Goal: Task Accomplishment & Management: Manage account settings

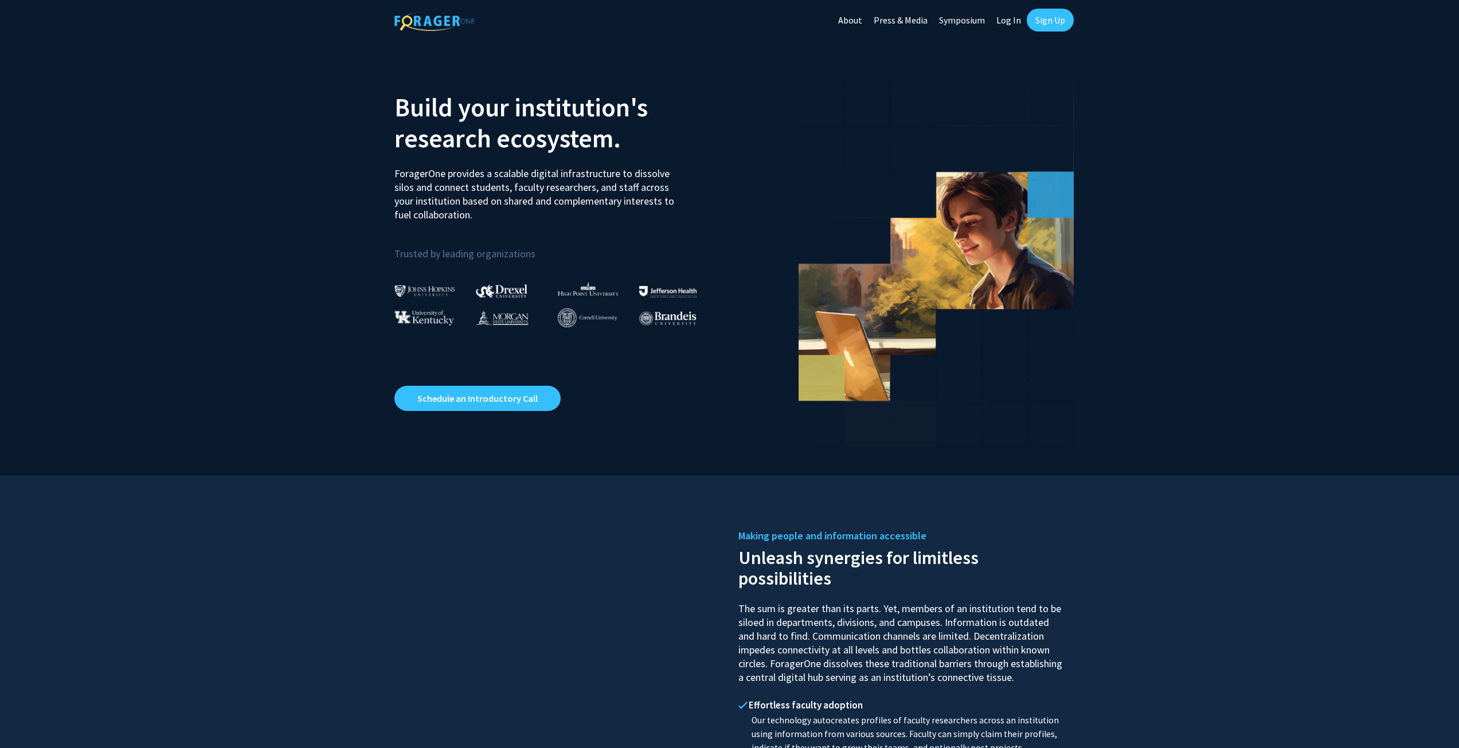
click at [1003, 23] on link "Log In" at bounding box center [1009, 20] width 36 height 40
select select
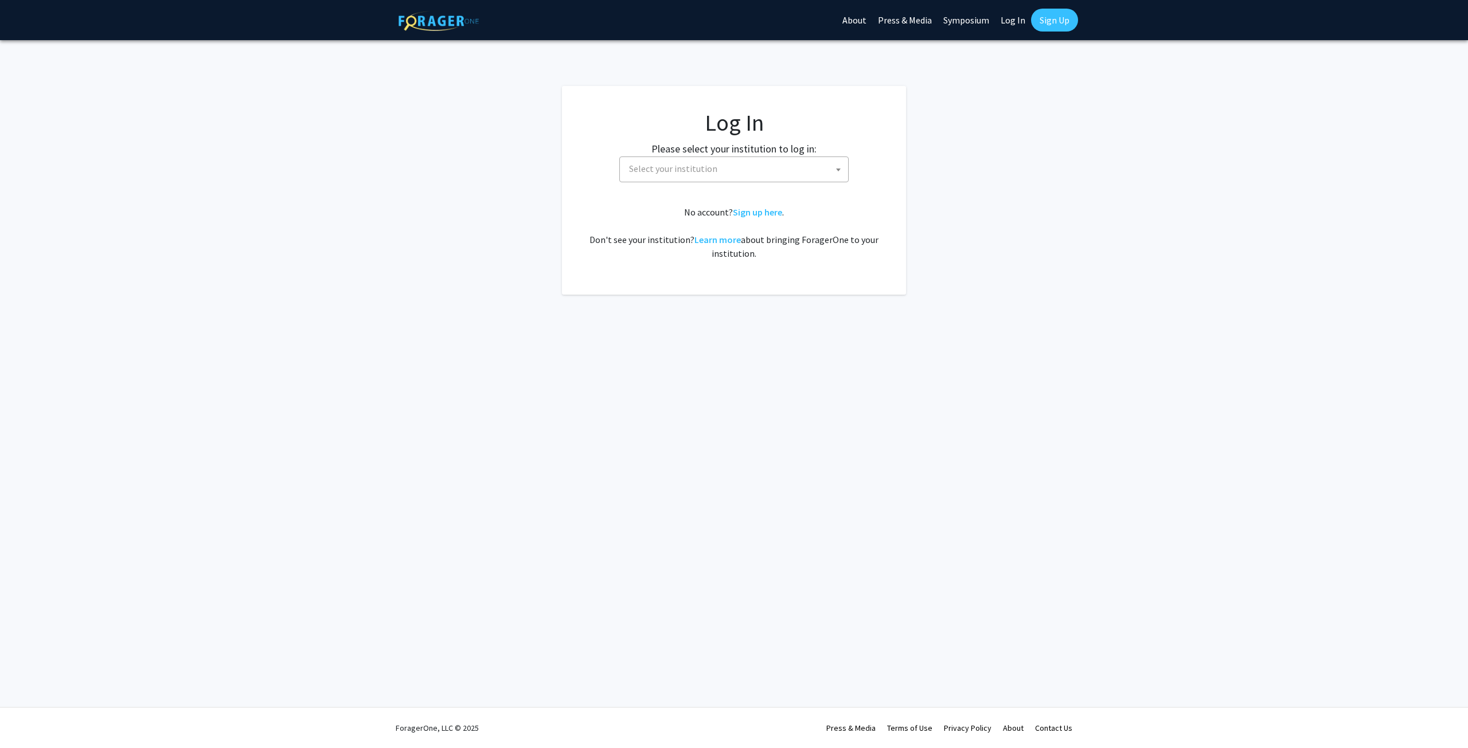
click at [684, 158] on span "Select your institution" at bounding box center [736, 169] width 224 height 24
type input "miss"
select select "33"
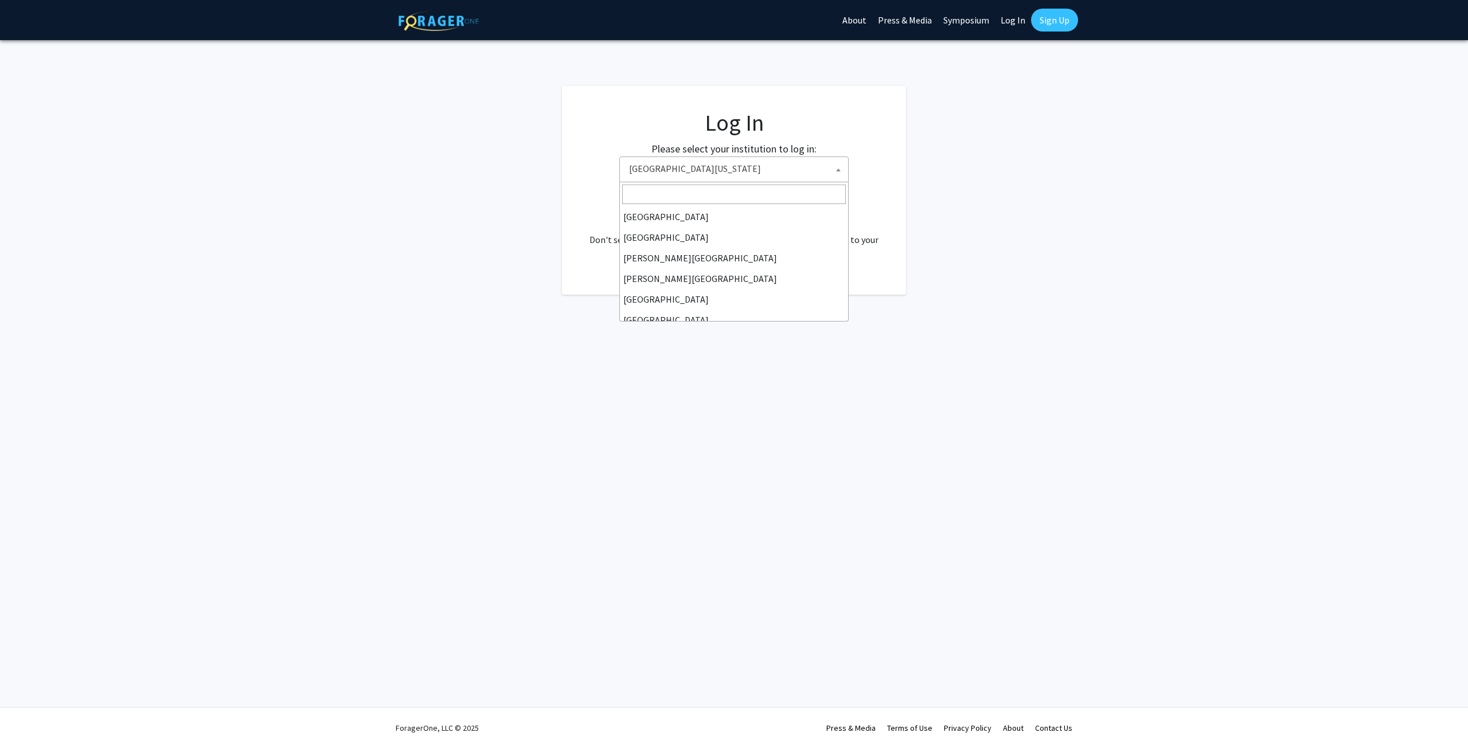
scroll to position [401, 0]
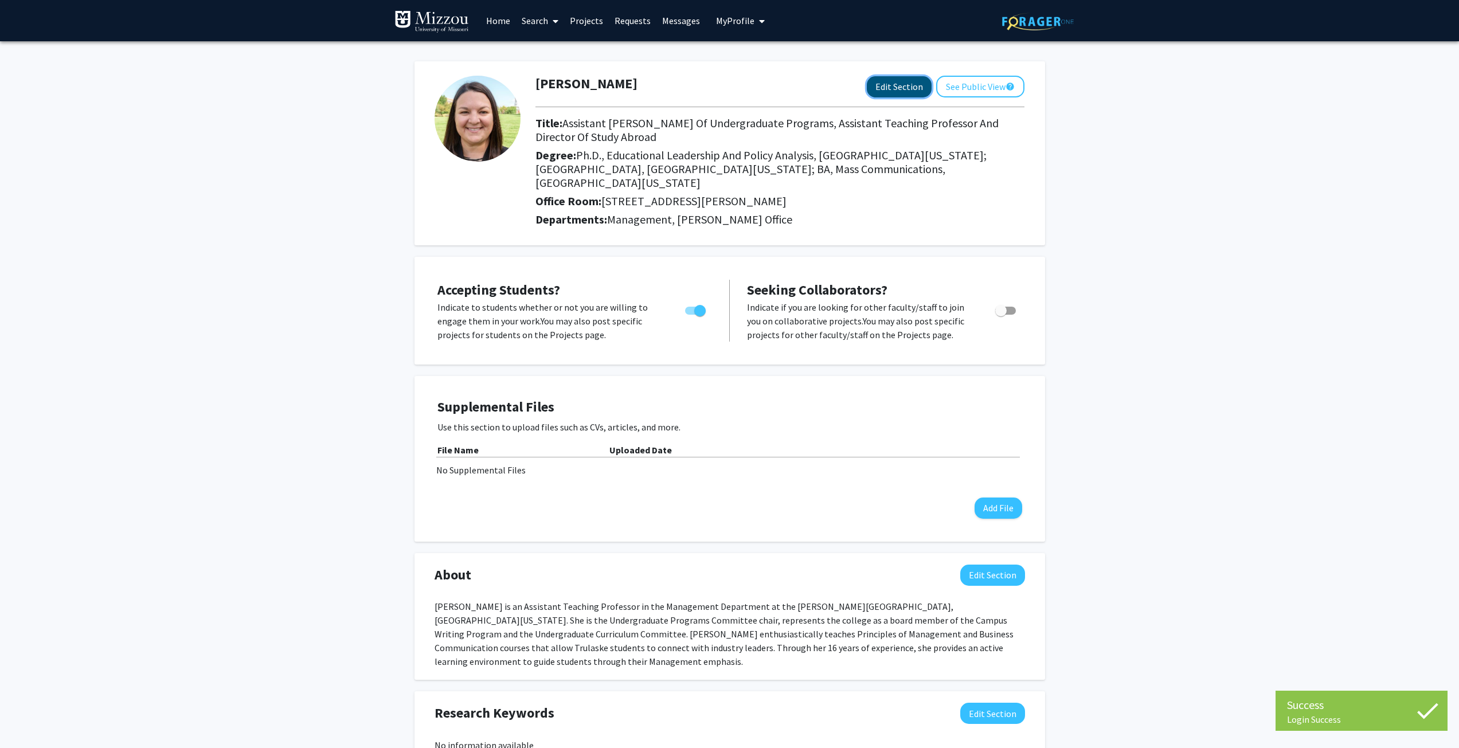
click at [913, 90] on button "Edit Section" at bounding box center [899, 86] width 65 height 21
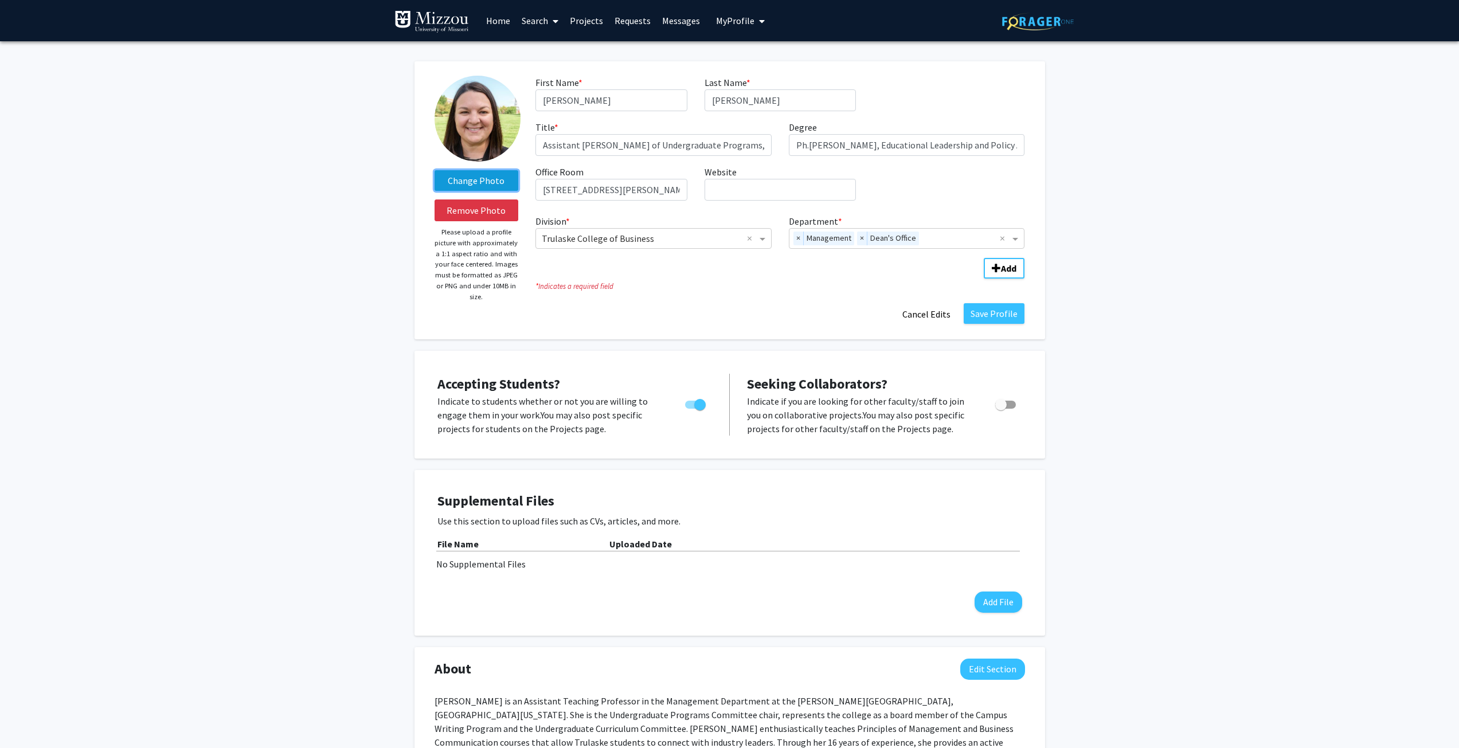
click at [478, 183] on label "Change Photo" at bounding box center [477, 180] width 84 height 21
click at [0, 0] on input "Change Photo" at bounding box center [0, 0] width 0 height 0
drag, startPoint x: 742, startPoint y: 146, endPoint x: 716, endPoint y: 147, distance: 25.8
click at [716, 147] on input "Assistant [PERSON_NAME] of Undergraduate Programs, Assistant Teaching Professor…" at bounding box center [653, 145] width 236 height 22
type input "Assistant [PERSON_NAME] of Undergraduate Programs, Associate Teaching Professor…"
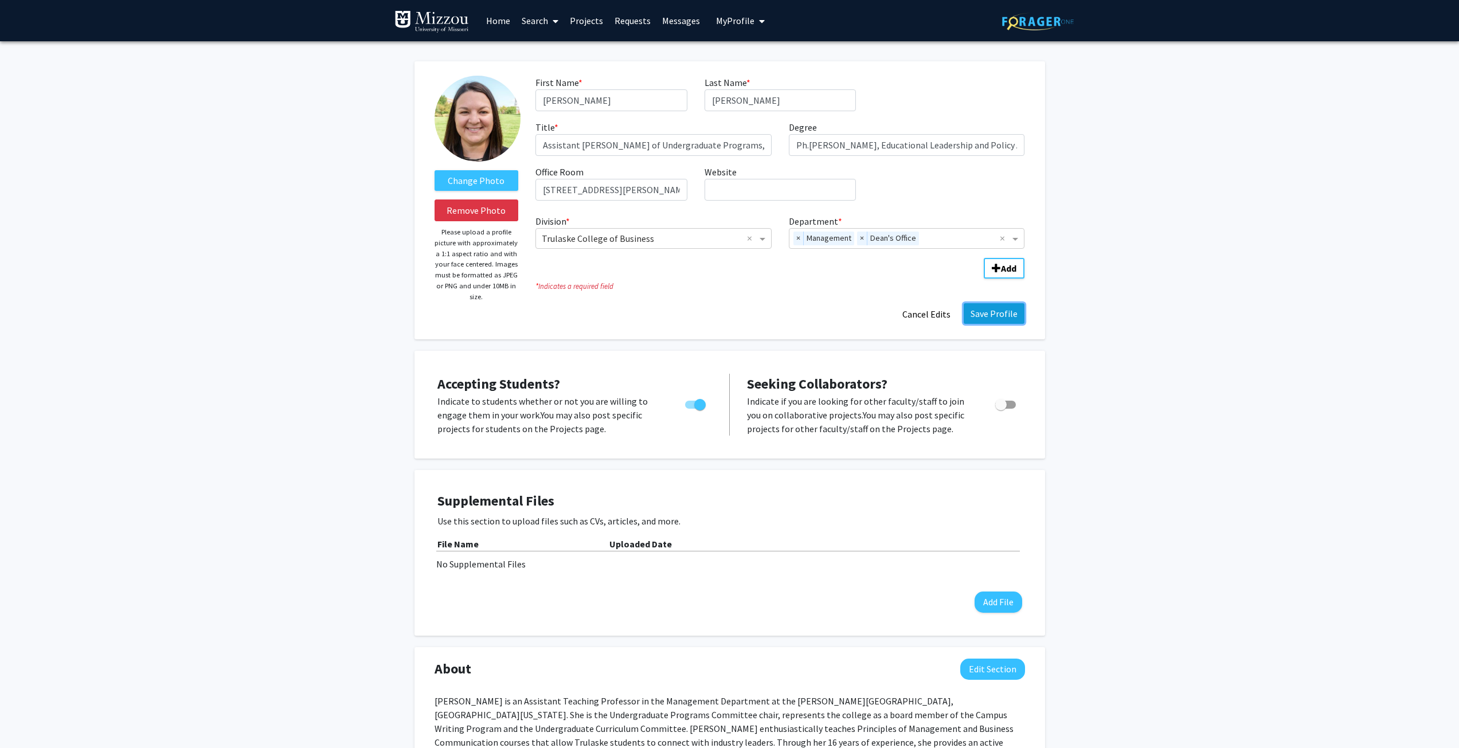
click at [1003, 316] on button "Save Profile" at bounding box center [994, 313] width 61 height 21
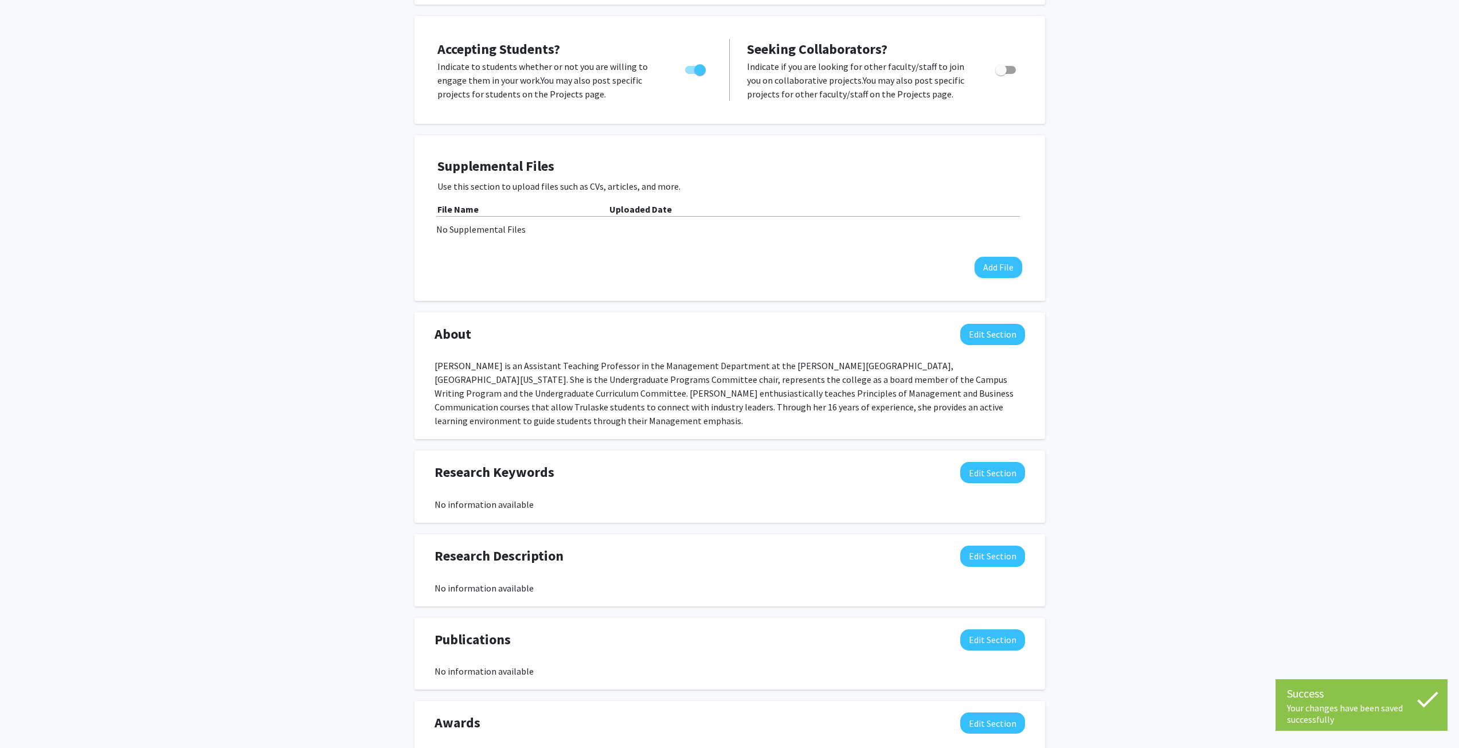
scroll to position [324, 0]
